Goal: Check status: Check status

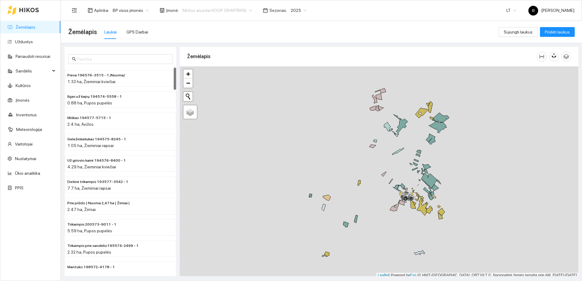
click at [246, 9] on span "Mūšos aruodai KOOP (SKAPIŠKIS)" at bounding box center [216, 10] width 69 height 9
click at [186, 23] on div "Visos" at bounding box center [213, 22] width 69 height 7
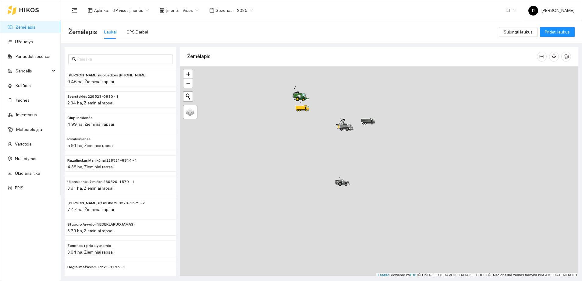
scroll to position [2, 0]
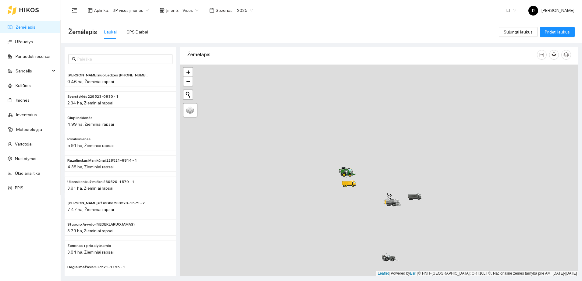
drag, startPoint x: 309, startPoint y: 140, endPoint x: 367, endPoint y: 239, distance: 114.1
click at [367, 239] on div at bounding box center [379, 171] width 398 height 212
drag, startPoint x: 311, startPoint y: 123, endPoint x: 335, endPoint y: 217, distance: 97.9
click at [335, 217] on div at bounding box center [379, 171] width 398 height 212
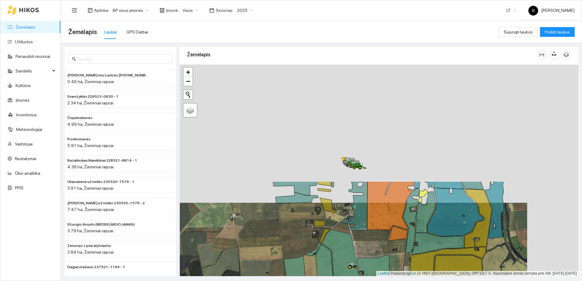
drag, startPoint x: 406, startPoint y: 128, endPoint x: 354, endPoint y: 268, distance: 149.3
click at [354, 268] on icon at bounding box center [353, 265] width 10 height 5
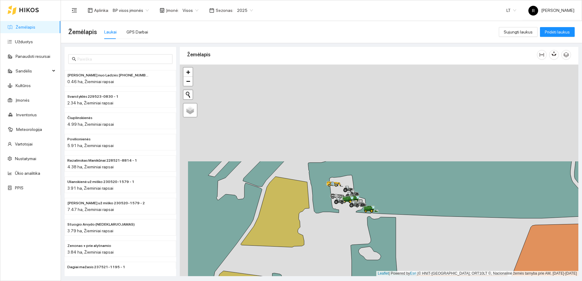
drag, startPoint x: 323, startPoint y: 140, endPoint x: 372, endPoint y: 259, distance: 128.0
click at [372, 259] on div at bounding box center [379, 171] width 398 height 212
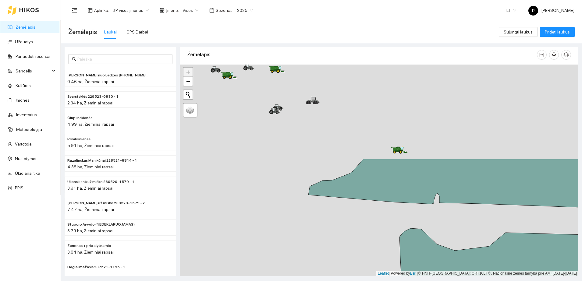
drag, startPoint x: 332, startPoint y: 208, endPoint x: 384, endPoint y: 300, distance: 106.5
click at [384, 281] on html "Žemėlapis Užduotys Panaudoti resursai Sandėlis Kultūros Įmonės Inventorius Mete…" at bounding box center [291, 140] width 582 height 281
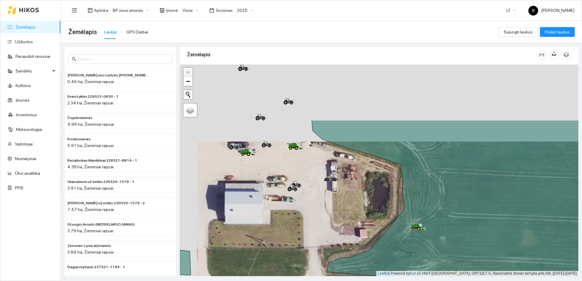
drag, startPoint x: 346, startPoint y: 147, endPoint x: 368, endPoint y: 239, distance: 95.2
click at [368, 239] on div at bounding box center [379, 171] width 398 height 212
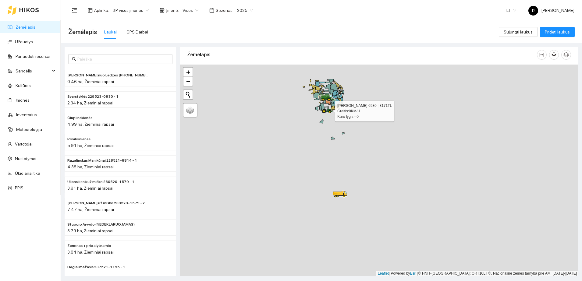
drag, startPoint x: 316, startPoint y: 253, endPoint x: 324, endPoint y: 102, distance: 151.0
click at [324, 106] on div at bounding box center [324, 113] width 4 height 15
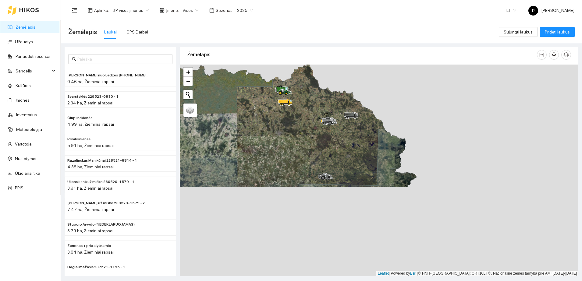
drag, startPoint x: 398, startPoint y: 236, endPoint x: 335, endPoint y: 146, distance: 109.6
click at [335, 146] on div at bounding box center [379, 171] width 398 height 212
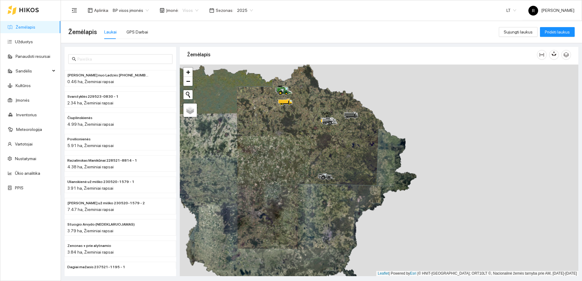
click at [192, 9] on span "Visos" at bounding box center [190, 10] width 16 height 9
click at [192, 40] on div "Mūšos aruodai KOOP (SKAPIŠKIS)" at bounding box center [211, 41] width 64 height 7
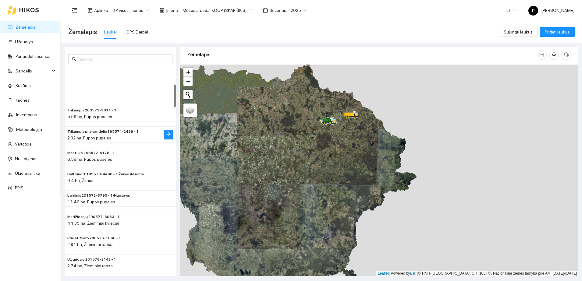
scroll to position [190, 0]
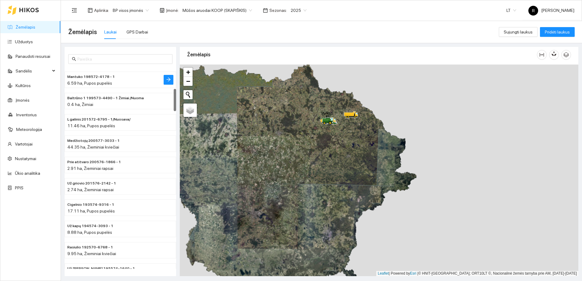
click at [90, 81] on span "6.59 ha, Pupos pupelės" at bounding box center [89, 83] width 45 height 5
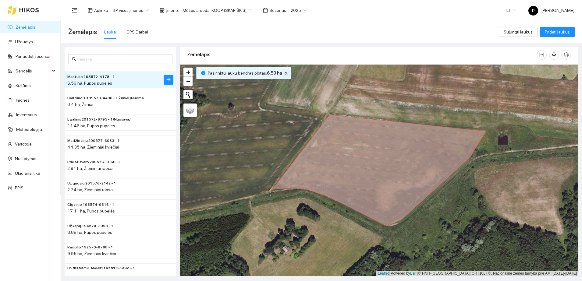
click at [284, 75] on icon "close" at bounding box center [286, 73] width 4 height 4
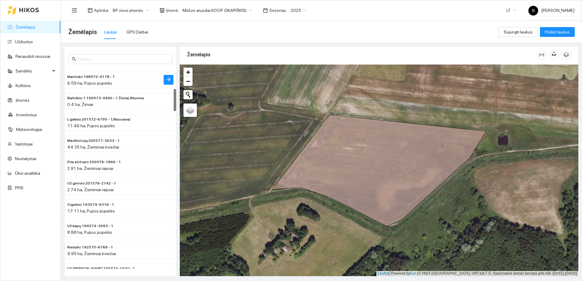
click at [78, 80] on div "6.59 ha, Pupos pupelės" at bounding box center [108, 83] width 82 height 7
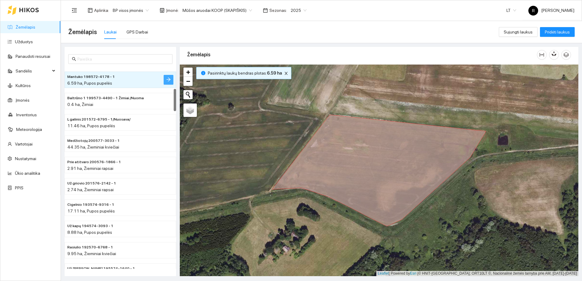
click at [167, 77] on icon "arrow-right" at bounding box center [168, 79] width 5 height 5
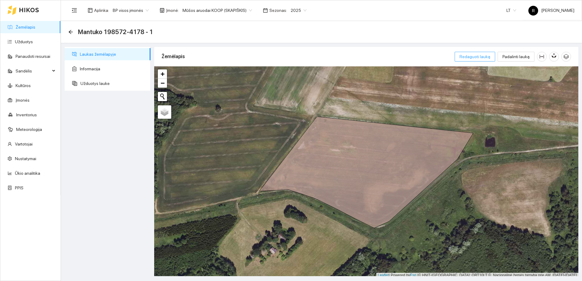
click at [483, 56] on span "Redaguoti lauką" at bounding box center [474, 56] width 31 height 7
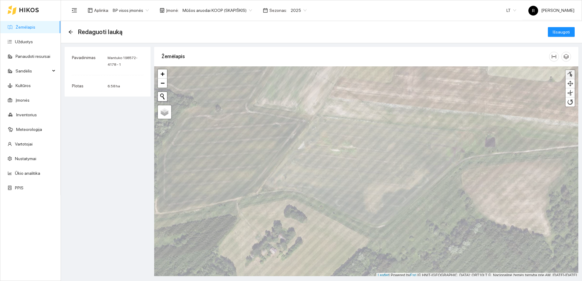
click at [569, 73] on div at bounding box center [570, 75] width 6 height 6
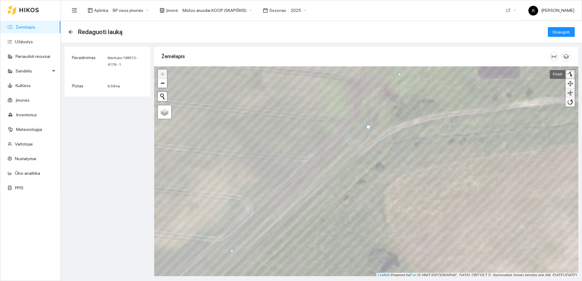
scroll to position [2, 0]
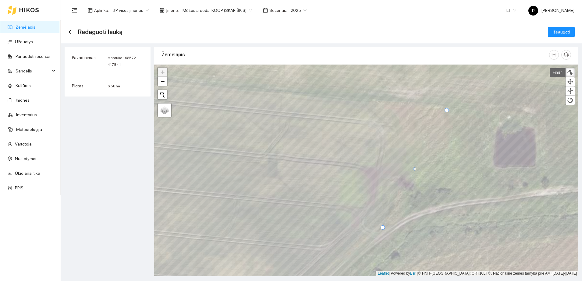
drag, startPoint x: 385, startPoint y: 216, endPoint x: 383, endPoint y: 227, distance: 12.0
click at [383, 227] on div at bounding box center [382, 227] width 4 height 4
drag, startPoint x: 413, startPoint y: 168, endPoint x: 400, endPoint y: 175, distance: 15.0
click at [400, 175] on div at bounding box center [401, 175] width 3 height 3
drag, startPoint x: 423, startPoint y: 143, endPoint x: 408, endPoint y: 134, distance: 17.3
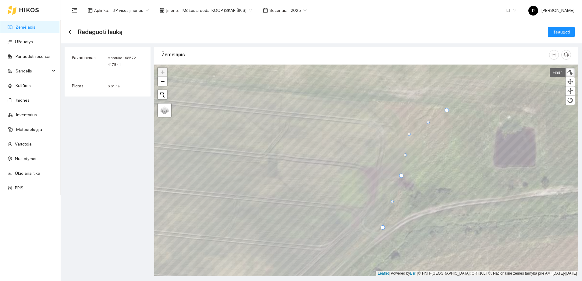
click at [408, 134] on div at bounding box center [408, 134] width 3 height 3
drag, startPoint x: 446, startPoint y: 111, endPoint x: 398, endPoint y: 103, distance: 49.0
click at [398, 103] on div at bounding box center [398, 102] width 4 height 4
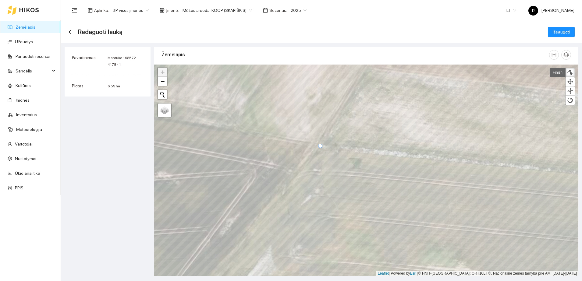
click at [320, 146] on div at bounding box center [320, 146] width 4 height 4
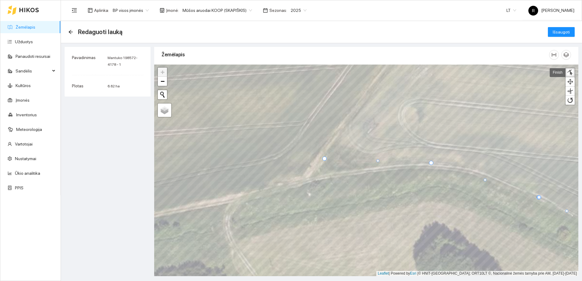
drag, startPoint x: 315, startPoint y: 167, endPoint x: 324, endPoint y: 157, distance: 13.2
click at [324, 157] on div at bounding box center [324, 159] width 4 height 4
drag, startPoint x: 378, startPoint y: 160, endPoint x: 340, endPoint y: 167, distance: 38.8
click at [340, 167] on div at bounding box center [339, 168] width 3 height 3
click at [383, 163] on div at bounding box center [384, 163] width 3 height 3
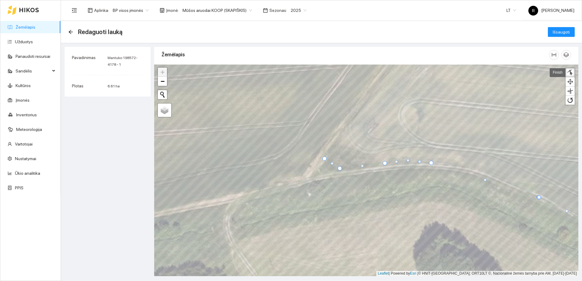
click at [408, 160] on div at bounding box center [407, 160] width 3 height 3
drag, startPoint x: 431, startPoint y: 163, endPoint x: 447, endPoint y: 163, distance: 16.1
click at [447, 163] on div at bounding box center [447, 162] width 4 height 4
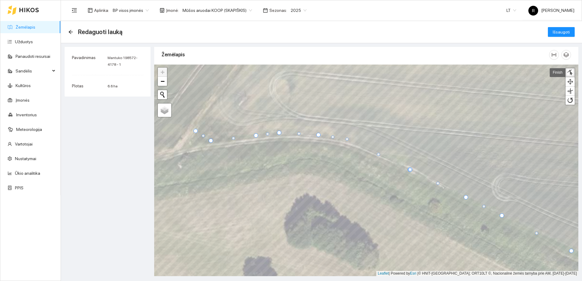
drag, startPoint x: 364, startPoint y: 152, endPoint x: 347, endPoint y: 139, distance: 21.5
click at [347, 139] on div at bounding box center [346, 139] width 3 height 3
click at [409, 167] on div at bounding box center [409, 167] width 3 height 3
drag, startPoint x: 409, startPoint y: 169, endPoint x: 417, endPoint y: 172, distance: 8.4
click at [417, 172] on div at bounding box center [418, 172] width 4 height 4
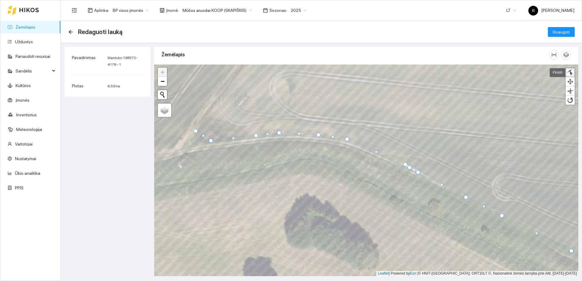
drag, startPoint x: 410, startPoint y: 169, endPoint x: 405, endPoint y: 164, distance: 6.9
click at [405, 164] on div at bounding box center [405, 164] width 4 height 4
click at [376, 151] on div at bounding box center [376, 151] width 3 height 3
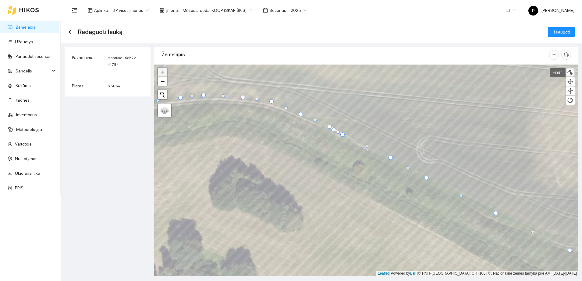
click at [390, 158] on div at bounding box center [390, 158] width 4 height 4
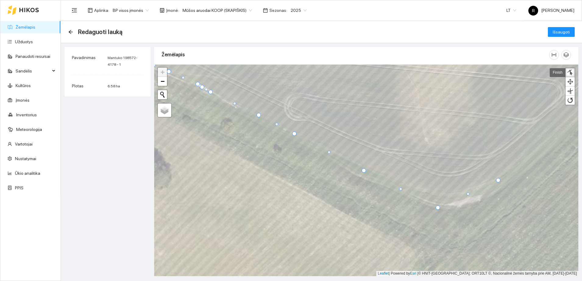
click at [294, 134] on div at bounding box center [294, 134] width 4 height 4
click at [364, 167] on div at bounding box center [363, 168] width 4 height 4
drag, startPoint x: 436, startPoint y: 207, endPoint x: 433, endPoint y: 200, distance: 7.5
click at [433, 200] on div at bounding box center [435, 201] width 4 height 4
drag, startPoint x: 466, startPoint y: 191, endPoint x: 454, endPoint y: 200, distance: 15.4
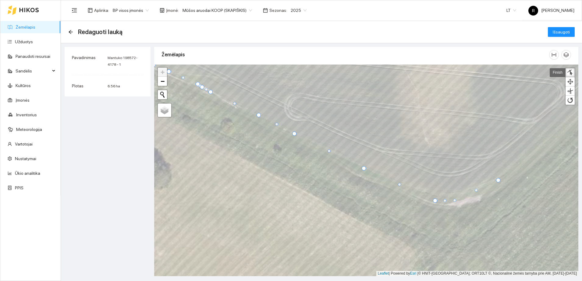
click at [454, 200] on div at bounding box center [454, 200] width 3 height 3
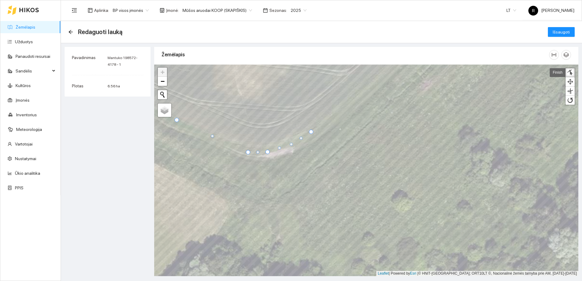
drag, startPoint x: 289, startPoint y: 143, endPoint x: 291, endPoint y: 145, distance: 3.2
click at [291, 145] on div at bounding box center [291, 144] width 3 height 3
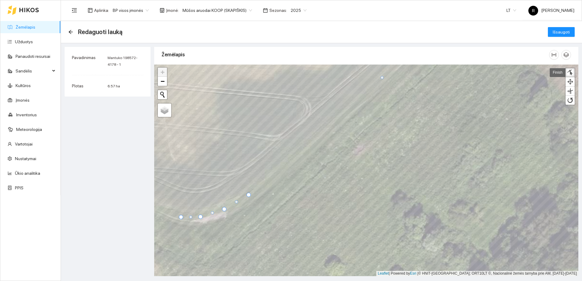
drag, startPoint x: 244, startPoint y: 196, endPoint x: 248, endPoint y: 194, distance: 4.8
click at [248, 194] on div at bounding box center [248, 195] width 4 height 4
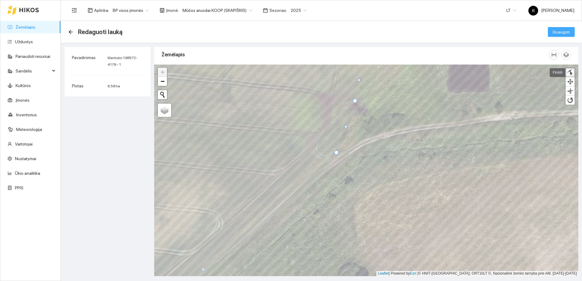
click at [560, 31] on span "Išsaugoti" at bounding box center [560, 32] width 17 height 7
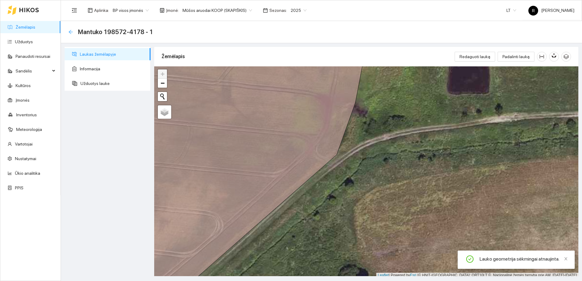
click at [69, 30] on icon "arrow-left" at bounding box center [70, 32] width 5 height 5
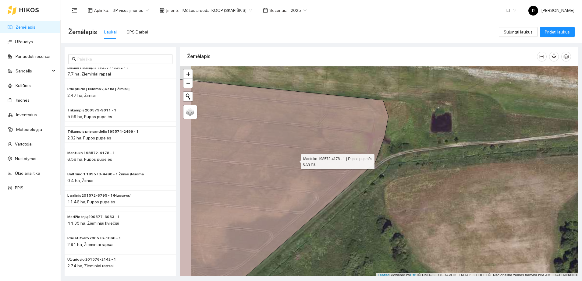
scroll to position [2, 0]
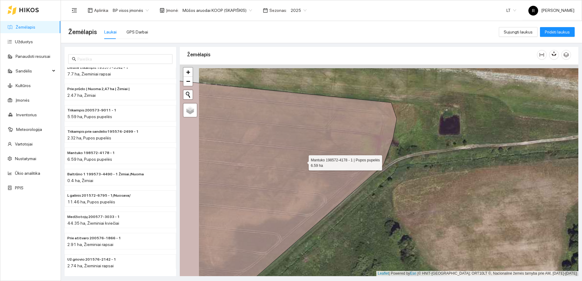
drag, startPoint x: 284, startPoint y: 159, endPoint x: 303, endPoint y: 162, distance: 19.4
click at [303, 162] on icon at bounding box center [277, 186] width 238 height 214
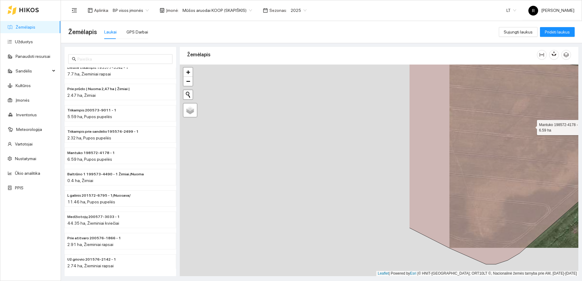
drag, startPoint x: 261, startPoint y: 154, endPoint x: 531, endPoint y: 126, distance: 271.0
click at [531, 126] on icon at bounding box center [537, 156] width 257 height 216
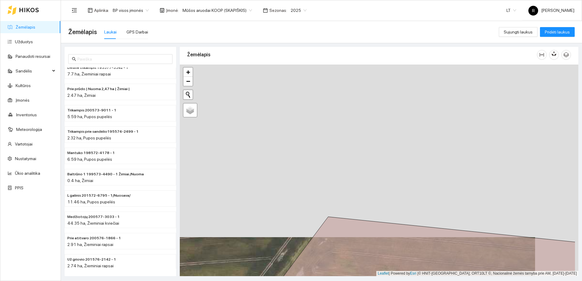
drag, startPoint x: 398, startPoint y: 111, endPoint x: 355, endPoint y: 283, distance: 178.0
click at [355, 281] on html "Žemėlapis Užduotys Panaudoti resursai Sandėlis Kultūros Įmonės Inventorius Mete…" at bounding box center [291, 140] width 582 height 281
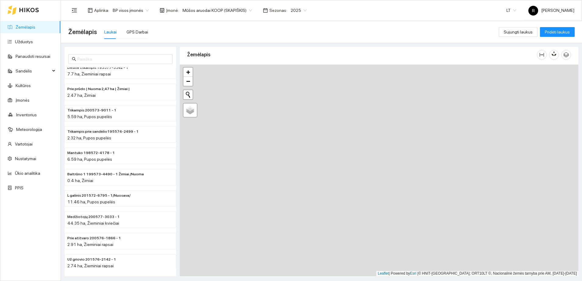
drag, startPoint x: 327, startPoint y: 252, endPoint x: 331, endPoint y: 9, distance: 243.6
click at [331, 9] on section "Aplinka : BP visos įmonės Įmonė : Mūšos aruodai KOOP (SKAPIŠKIS) Sezonas : 2025…" at bounding box center [321, 140] width 521 height 281
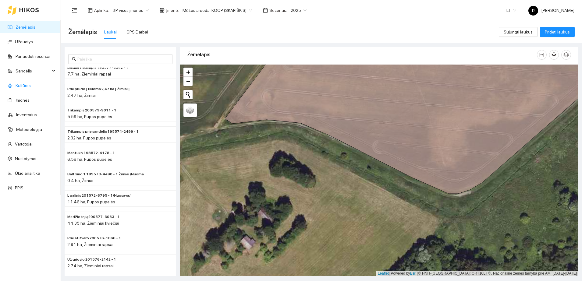
click at [21, 84] on link "Kultūros" at bounding box center [23, 85] width 15 height 5
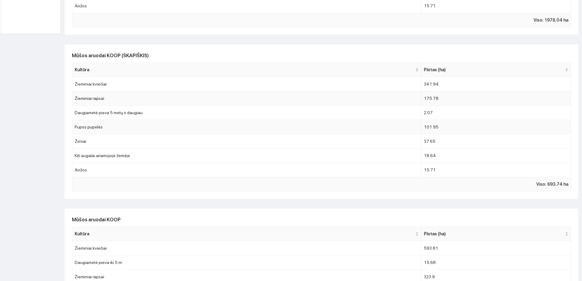
scroll to position [266, 0]
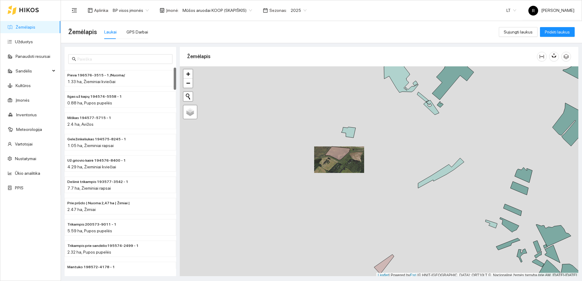
scroll to position [2, 0]
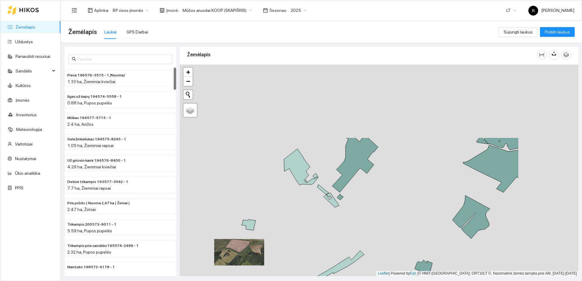
drag, startPoint x: 467, startPoint y: 127, endPoint x: 359, endPoint y: 211, distance: 136.7
click at [361, 217] on div at bounding box center [379, 171] width 398 height 212
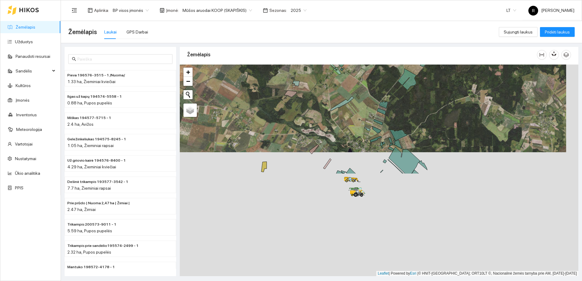
drag, startPoint x: 392, startPoint y: 218, endPoint x: 378, endPoint y: 92, distance: 126.5
click at [379, 93] on div at bounding box center [379, 171] width 398 height 212
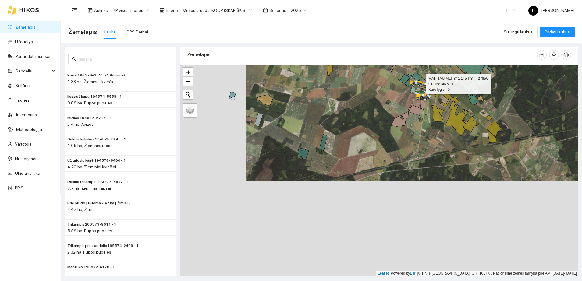
drag, startPoint x: 348, startPoint y: 201, endPoint x: 337, endPoint y: 198, distance: 12.0
click at [412, 114] on div at bounding box center [379, 171] width 398 height 212
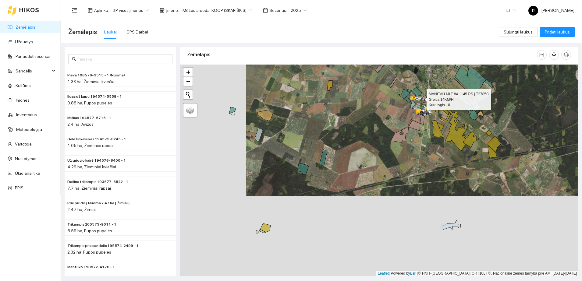
drag, startPoint x: 278, startPoint y: 204, endPoint x: 282, endPoint y: 162, distance: 42.8
click at [284, 164] on div at bounding box center [379, 171] width 398 height 212
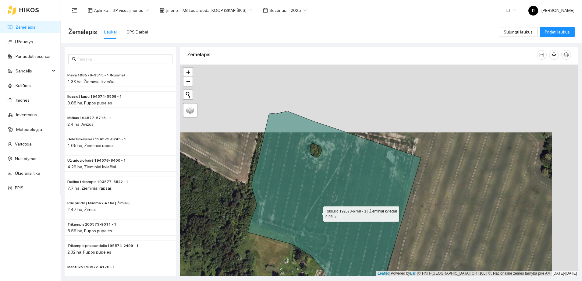
drag, startPoint x: 346, startPoint y: 142, endPoint x: 317, endPoint y: 213, distance: 76.9
click at [317, 213] on icon at bounding box center [334, 202] width 173 height 182
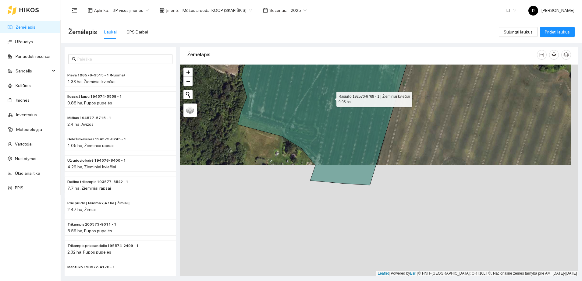
drag, startPoint x: 338, startPoint y: 209, endPoint x: 333, endPoint y: 111, distance: 98.2
click at [331, 98] on icon at bounding box center [324, 94] width 173 height 182
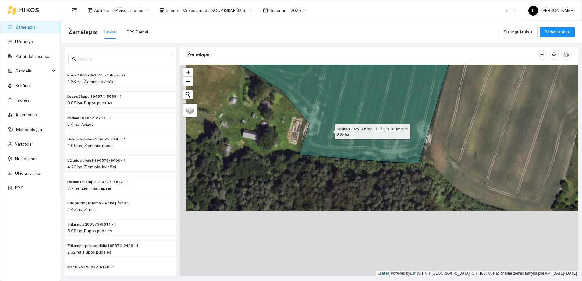
drag, startPoint x: 329, startPoint y: 175, endPoint x: 328, endPoint y: 123, distance: 51.8
click at [328, 123] on icon at bounding box center [314, 71] width 321 height 186
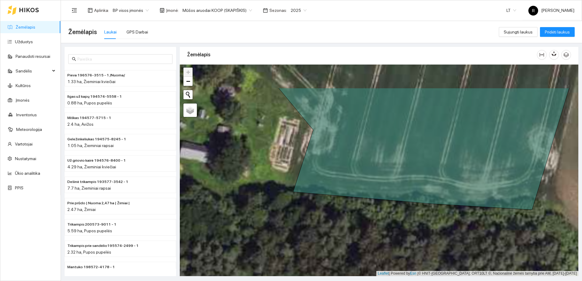
drag, startPoint x: 282, startPoint y: 142, endPoint x: 279, endPoint y: 180, distance: 37.6
click at [279, 180] on div at bounding box center [379, 171] width 398 height 212
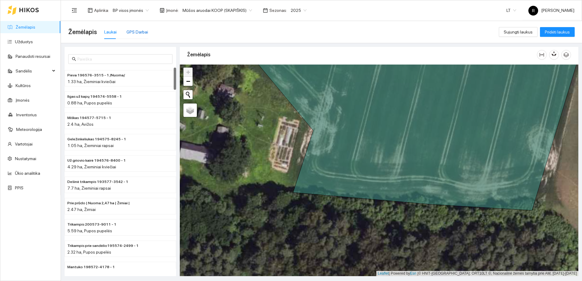
click at [139, 30] on div "GPS Darbai" at bounding box center [137, 32] width 22 height 7
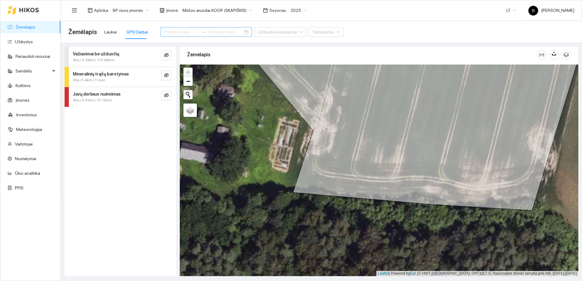
click at [173, 30] on input at bounding box center [181, 32] width 34 height 7
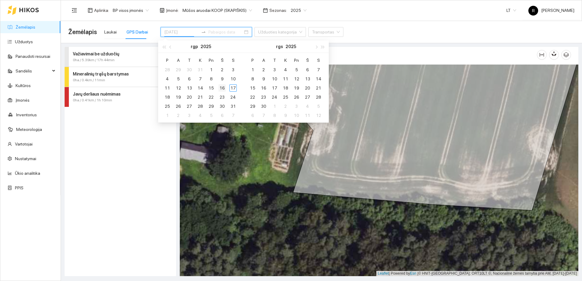
type input "[DATE]"
click at [223, 86] on div "16" at bounding box center [221, 87] width 7 height 7
click at [105, 93] on strong "Javų derliaus nuėmimas" at bounding box center [97, 94] width 48 height 5
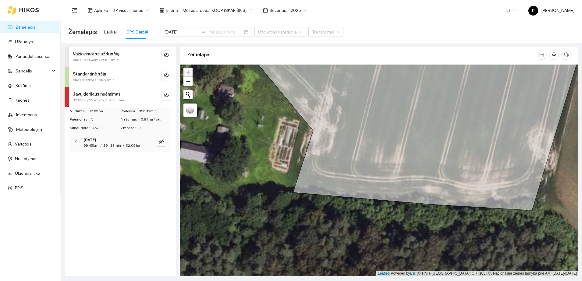
click at [76, 139] on icon "right" at bounding box center [76, 141] width 4 height 4
click at [78, 222] on icon "right" at bounding box center [78, 221] width 4 height 4
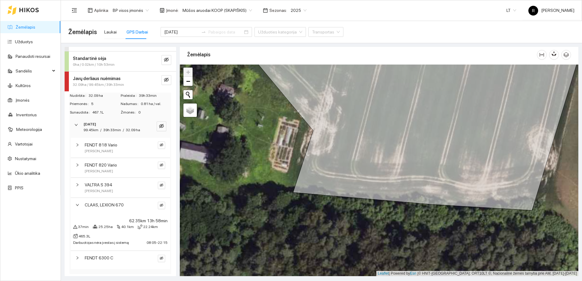
scroll to position [24, 0]
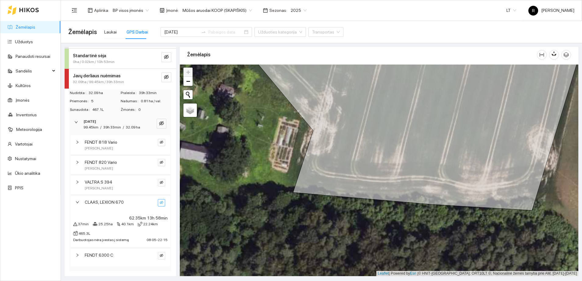
click at [160, 202] on icon "eye-invisible" at bounding box center [162, 203] width 4 height 4
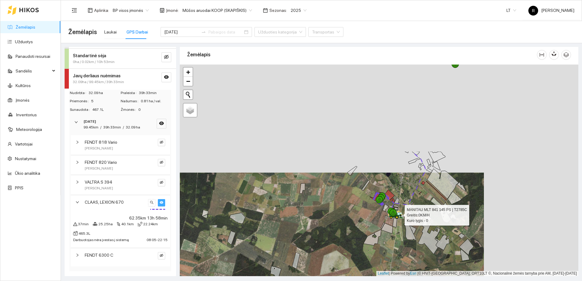
drag, startPoint x: 440, startPoint y: 83, endPoint x: 346, endPoint y: 191, distance: 143.5
click at [346, 191] on div at bounding box center [379, 171] width 398 height 212
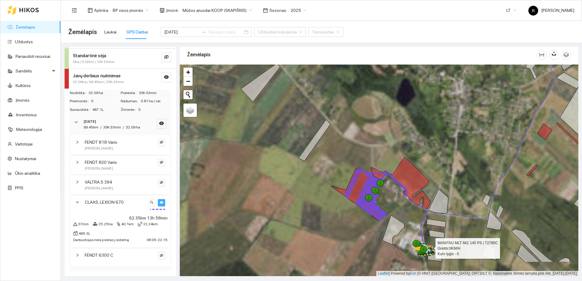
drag, startPoint x: 358, startPoint y: 167, endPoint x: 371, endPoint y: 122, distance: 46.4
click at [369, 123] on div at bounding box center [379, 171] width 398 height 212
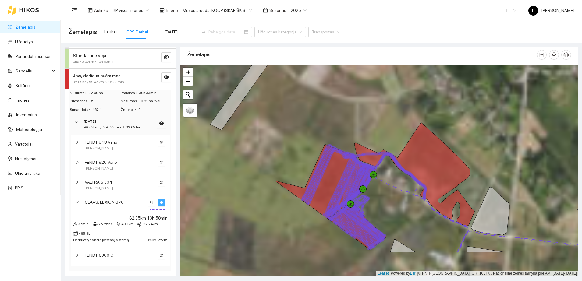
drag, startPoint x: 371, startPoint y: 153, endPoint x: 361, endPoint y: 106, distance: 48.4
click at [361, 106] on div at bounding box center [379, 171] width 398 height 212
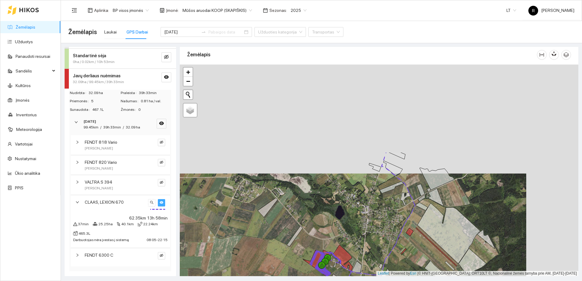
drag, startPoint x: 444, startPoint y: 104, endPoint x: 392, endPoint y: 213, distance: 120.5
click at [392, 213] on div at bounding box center [379, 171] width 398 height 212
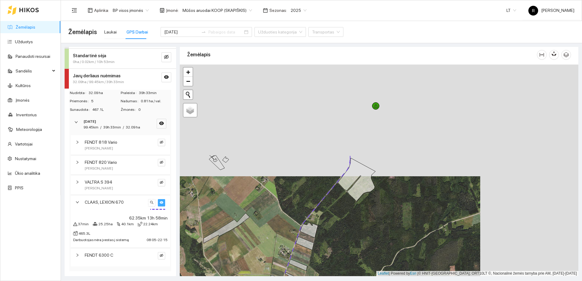
drag, startPoint x: 449, startPoint y: 104, endPoint x: 346, endPoint y: 211, distance: 148.4
click at [347, 220] on div at bounding box center [379, 171] width 398 height 212
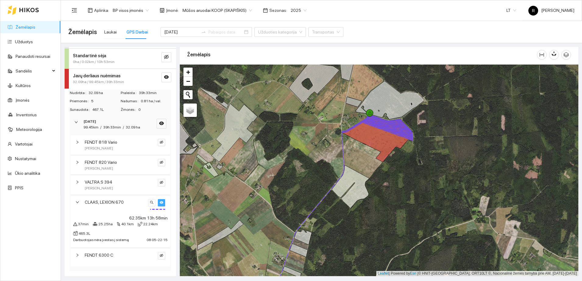
click at [391, 124] on icon at bounding box center [389, 125] width 46 height 19
click at [80, 141] on div at bounding box center [79, 142] width 7 height 7
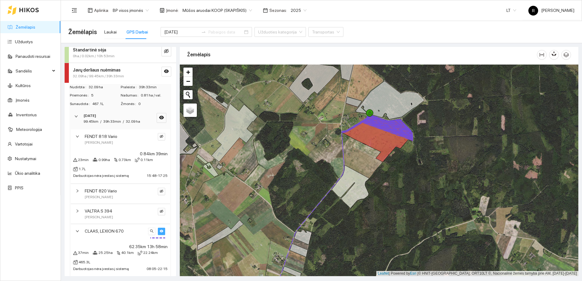
click at [80, 140] on div at bounding box center [79, 136] width 7 height 7
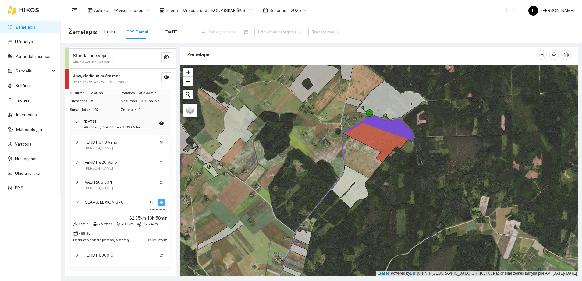
click at [77, 184] on icon "right" at bounding box center [78, 182] width 4 height 4
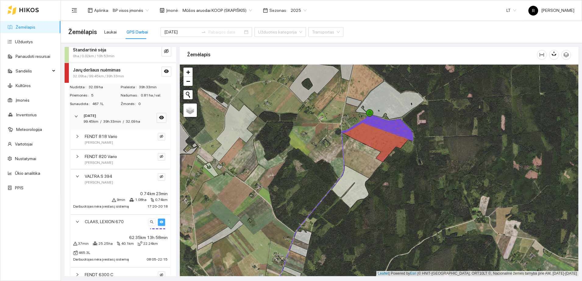
click at [77, 178] on icon "right" at bounding box center [78, 176] width 4 height 4
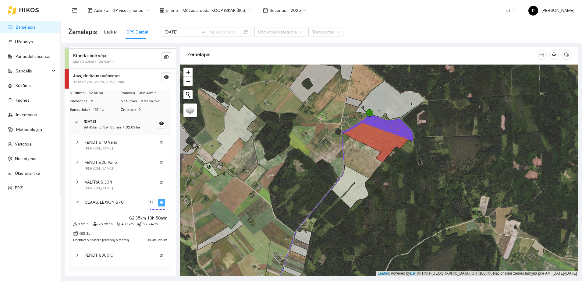
click at [75, 255] on div "FENDT 6300 C" at bounding box center [120, 257] width 99 height 18
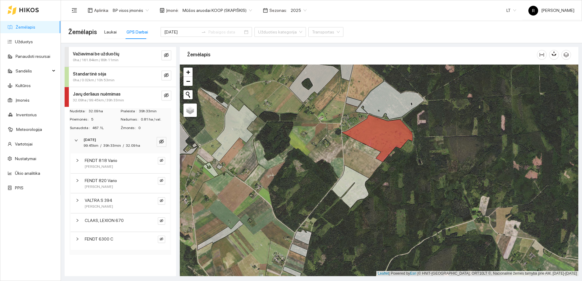
scroll to position [0, 0]
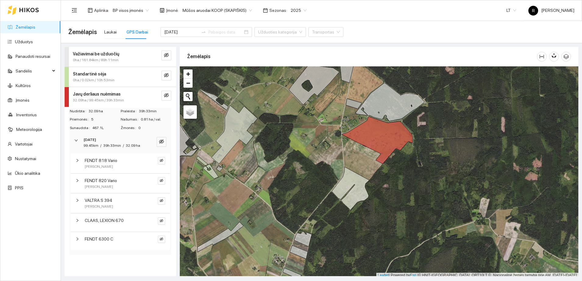
scroll to position [2, 0]
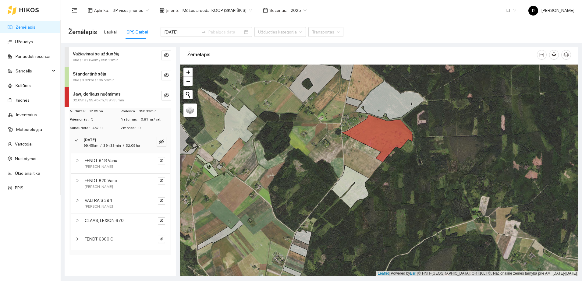
click at [244, 9] on span "Mūšos aruodai KOOP (SKAPIŠKIS)" at bounding box center [216, 10] width 69 height 9
click at [222, 30] on div "Mūšos aruodai KOOP" at bounding box center [213, 32] width 69 height 7
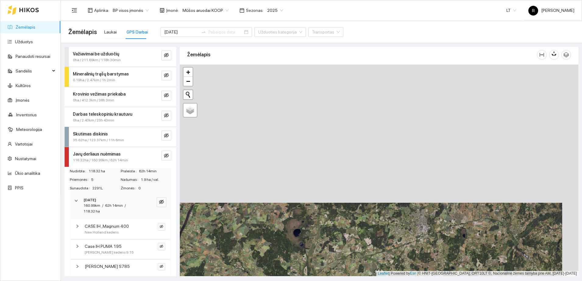
drag, startPoint x: 368, startPoint y: 107, endPoint x: 352, endPoint y: 245, distance: 139.2
click at [352, 245] on div at bounding box center [379, 171] width 398 height 212
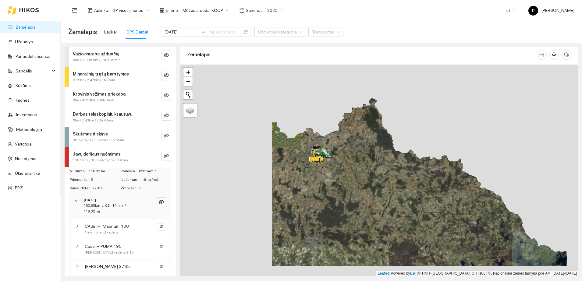
drag, startPoint x: 249, startPoint y: 193, endPoint x: 372, endPoint y: 182, distance: 123.8
click at [372, 182] on div at bounding box center [379, 171] width 398 height 212
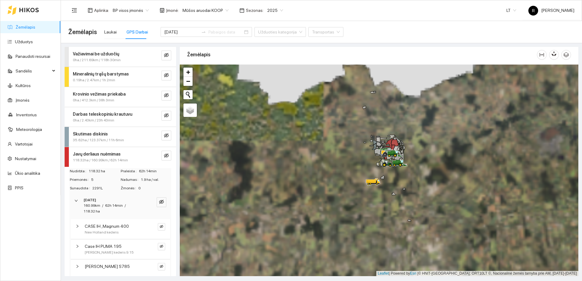
drag, startPoint x: 390, startPoint y: 144, endPoint x: 329, endPoint y: 157, distance: 62.0
click at [329, 157] on div at bounding box center [379, 171] width 398 height 212
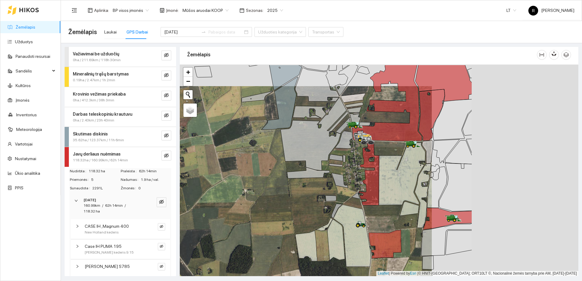
drag, startPoint x: 423, startPoint y: 133, endPoint x: 277, endPoint y: 154, distance: 148.1
click at [277, 154] on div at bounding box center [379, 171] width 398 height 212
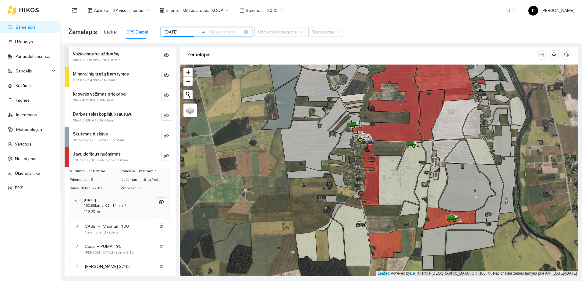
click at [181, 30] on input "[DATE]" at bounding box center [181, 32] width 34 height 7
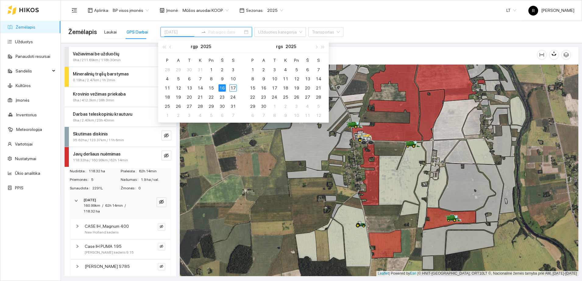
type input "2025-08-17"
click at [232, 89] on div "17" at bounding box center [232, 87] width 7 height 7
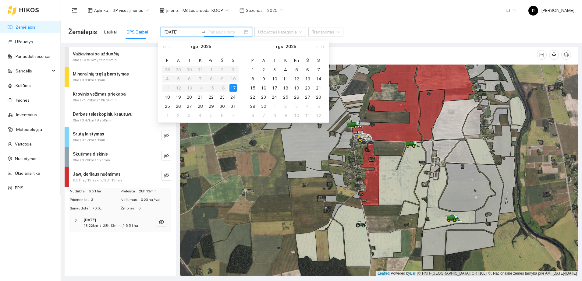
click at [137, 97] on div "0ha / 71.71km / 10h 58min" at bounding box center [110, 100] width 75 height 6
